Goal: Task Accomplishment & Management: Manage account settings

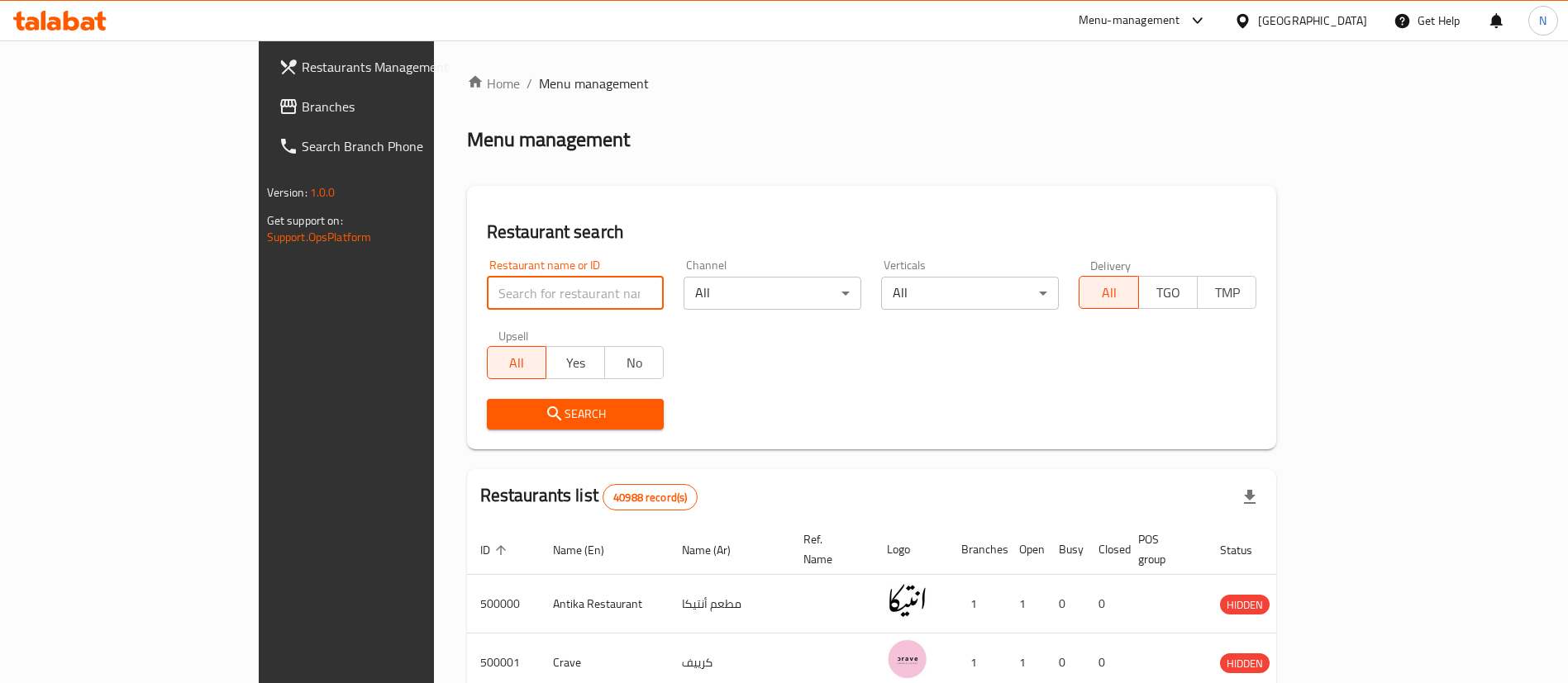
click at [514, 288] on input "search" at bounding box center [575, 293] width 178 height 33
paste input "691619"
type input "691619"
click button "Search" at bounding box center [575, 414] width 178 height 31
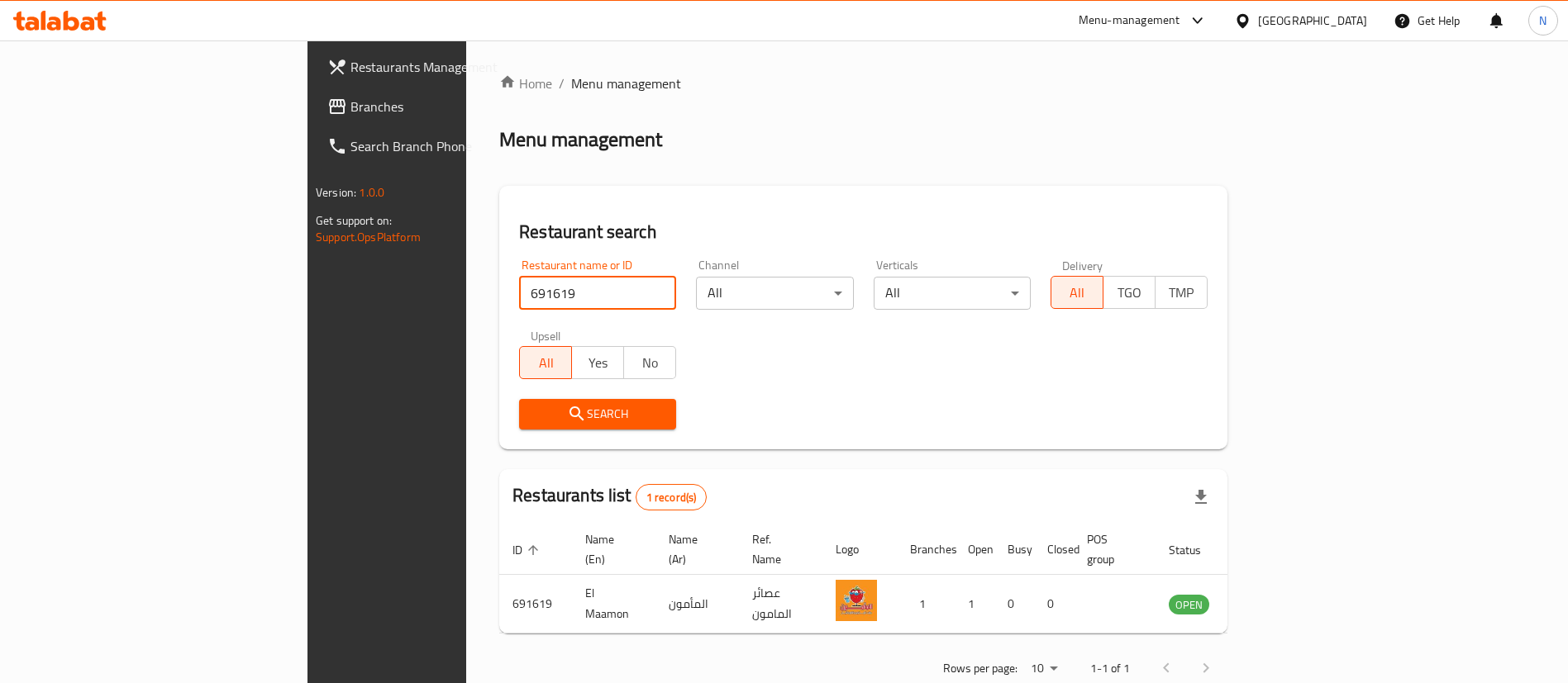
scroll to position [22, 0]
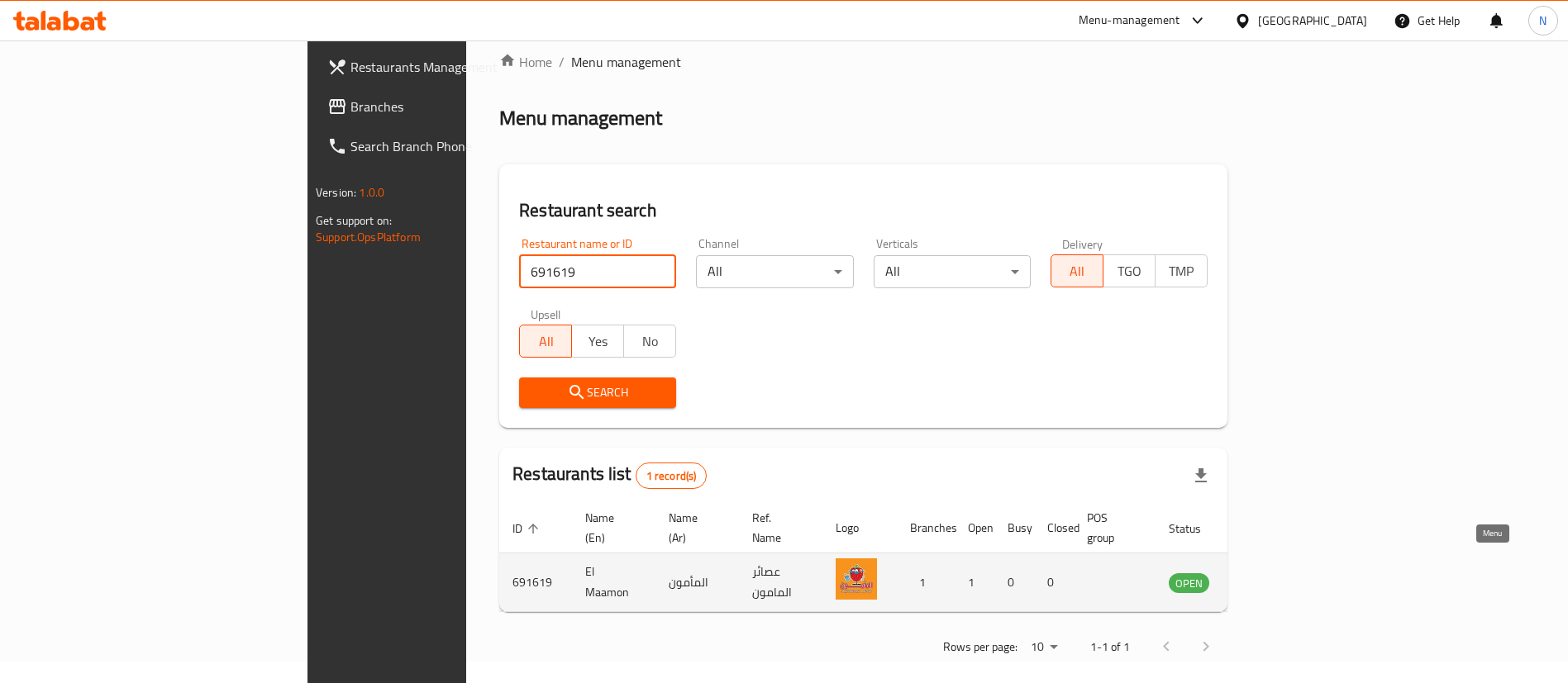
click at [1272, 580] on icon "enhanced table" at bounding box center [1269, 583] width 5 height 6
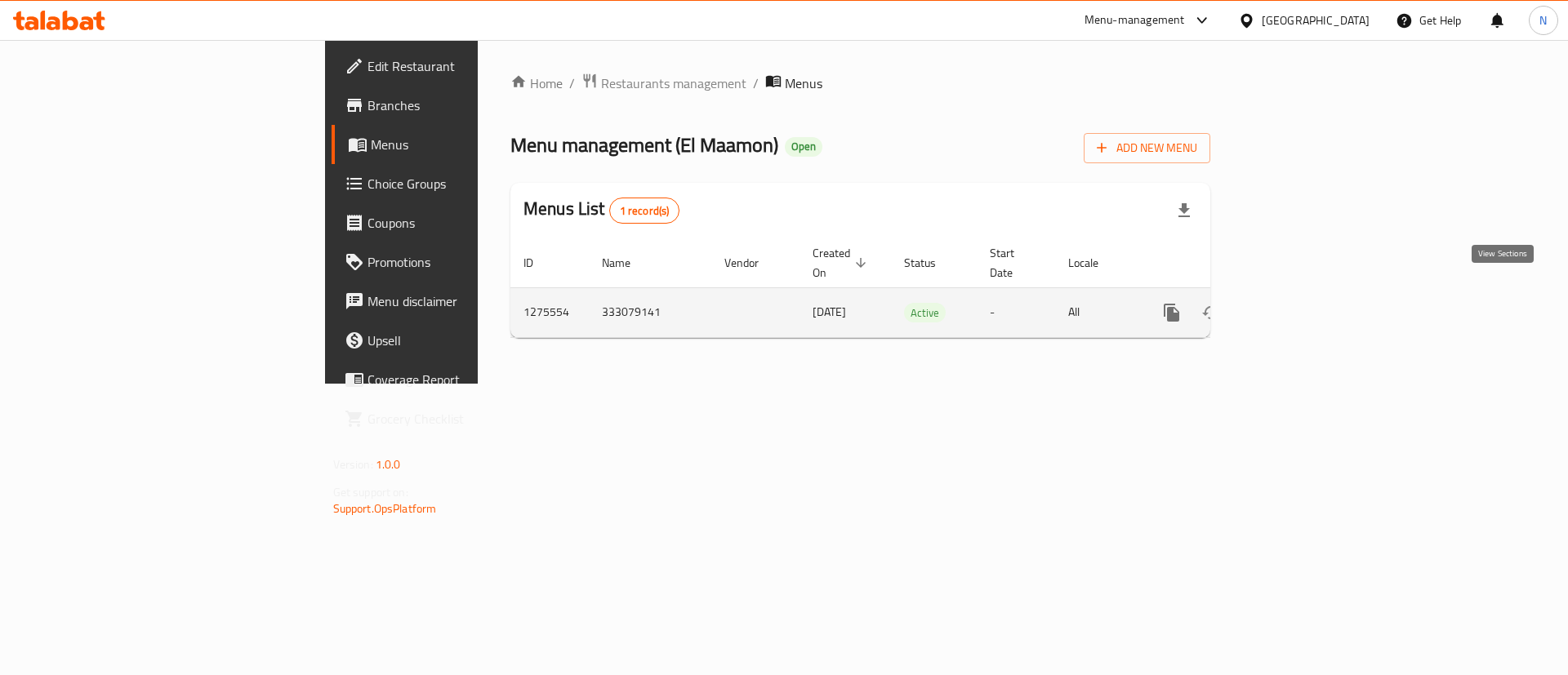
click at [1297, 305] on icon "enhanced table" at bounding box center [1289, 312] width 14 height 14
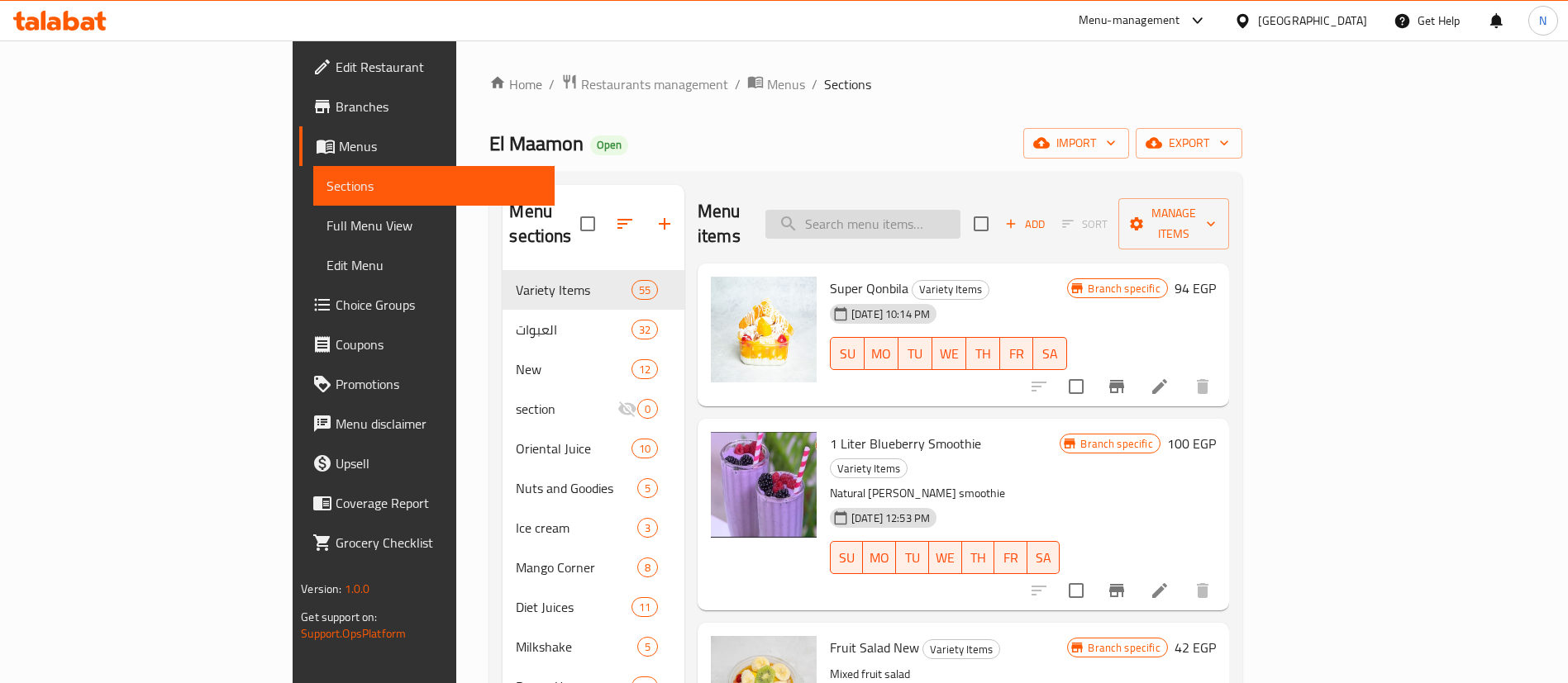
click at [960, 215] on input "search" at bounding box center [863, 225] width 195 height 29
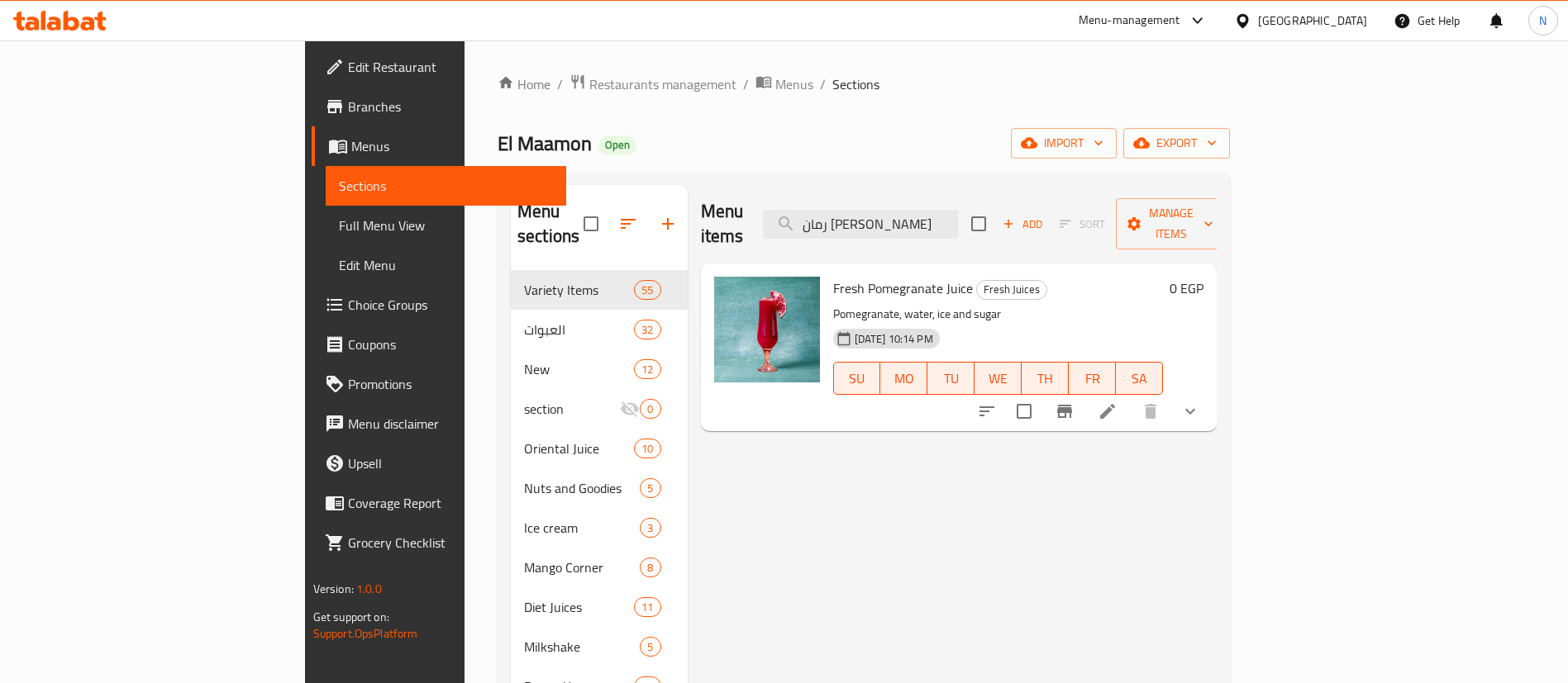
type input "رمان [PERSON_NAME]"
click at [1210, 397] on button "show more" at bounding box center [1190, 411] width 40 height 40
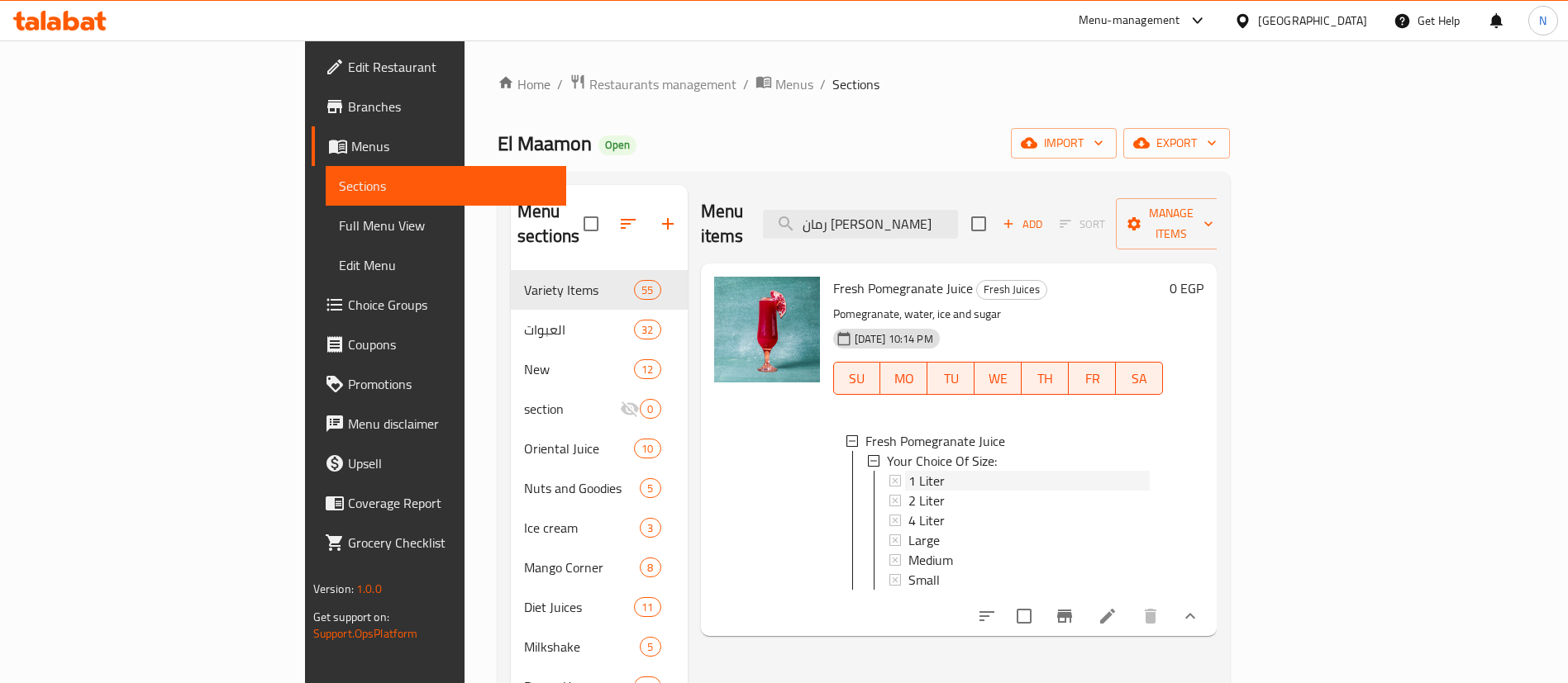
click at [908, 471] on span "1 Liter" at bounding box center [926, 481] width 36 height 20
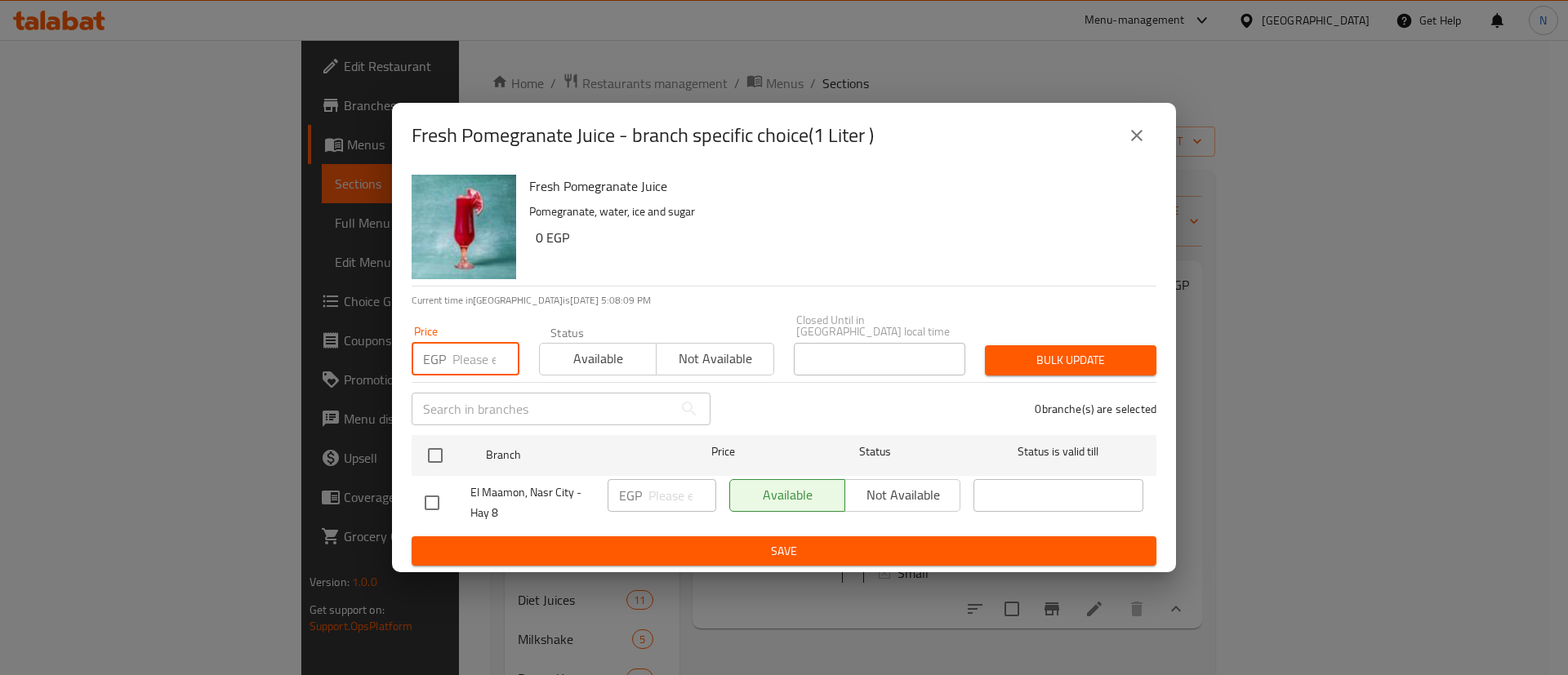
click at [469, 350] on input "number" at bounding box center [485, 359] width 67 height 33
type input "95"
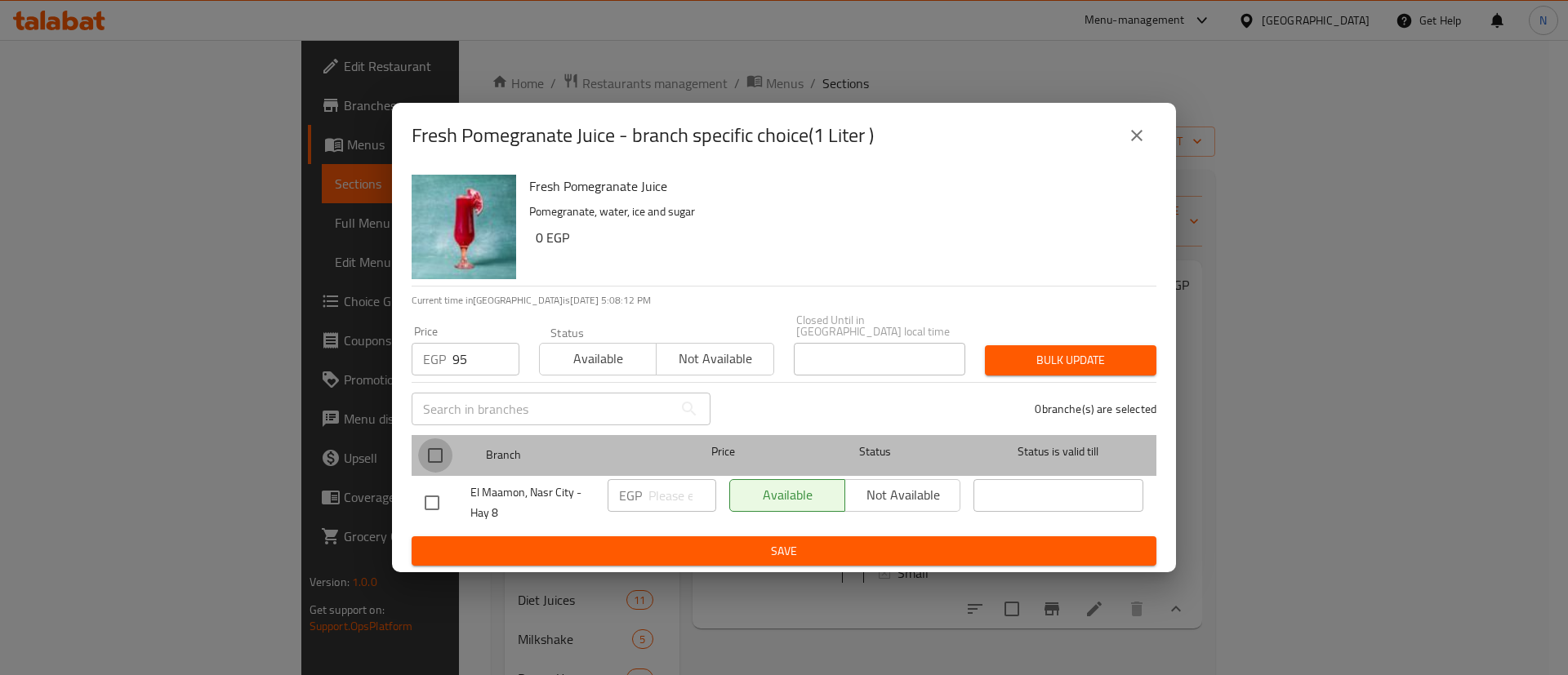
click at [435, 452] on input "checkbox" at bounding box center [435, 456] width 34 height 34
checkbox input "true"
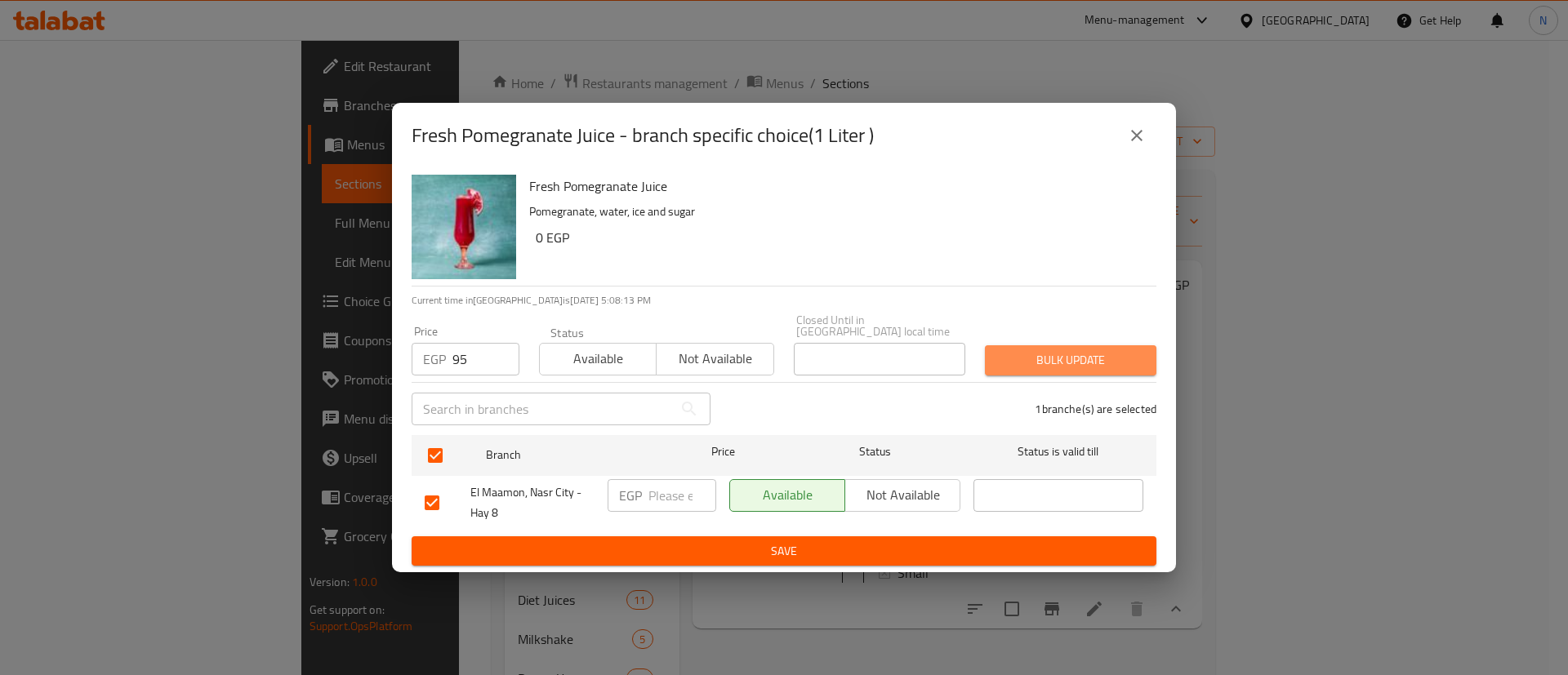
click at [1047, 356] on span "Bulk update" at bounding box center [1070, 360] width 145 height 21
